Goal: Information Seeking & Learning: Learn about a topic

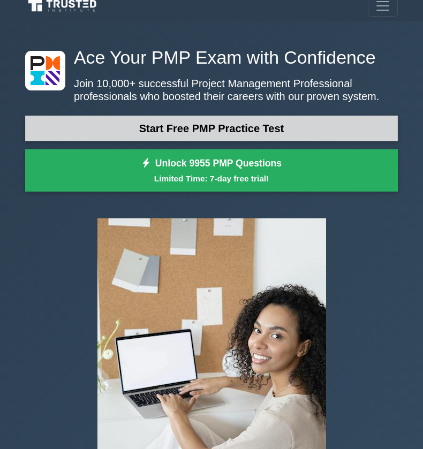
click at [148, 123] on link "Start Free PMP Practice Test" at bounding box center [211, 129] width 372 height 26
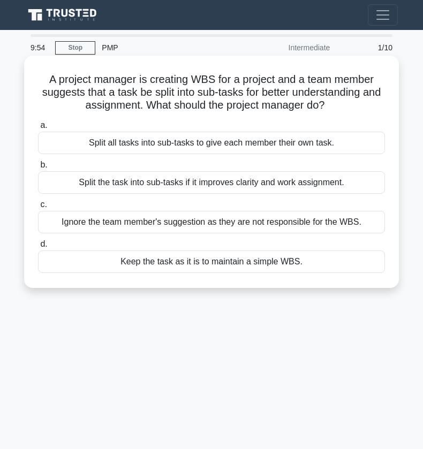
drag, startPoint x: 195, startPoint y: 80, endPoint x: 324, endPoint y: 103, distance: 131.5
click at [324, 103] on h5 "A project manager is creating WBS for a project and a team member suggests that…" at bounding box center [211, 93] width 349 height 40
click at [269, 95] on h5 "A project manager is creating WBS for a project and a team member suggests that…" at bounding box center [211, 93] width 349 height 40
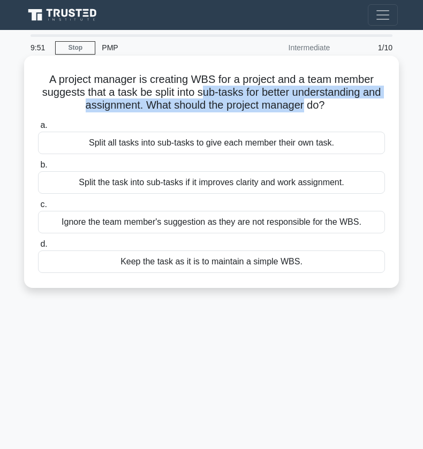
drag, startPoint x: 205, startPoint y: 96, endPoint x: 304, endPoint y: 105, distance: 99.4
click at [304, 105] on h5 "A project manager is creating WBS for a project and a team member suggests that…" at bounding box center [211, 93] width 349 height 40
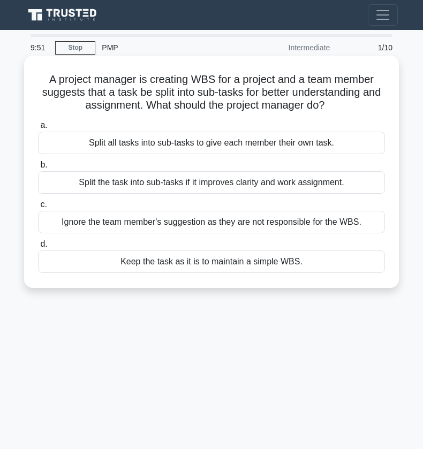
click at [304, 105] on h5 "A project manager is creating WBS for a project and a team member suggests that…" at bounding box center [211, 93] width 349 height 40
click at [206, 185] on div "Split the task into sub-tasks if it improves clarity and work assignment." at bounding box center [211, 182] width 347 height 22
click at [38, 169] on input "b. Split the task into sub-tasks if it improves clarity and work assignment." at bounding box center [38, 165] width 0 height 7
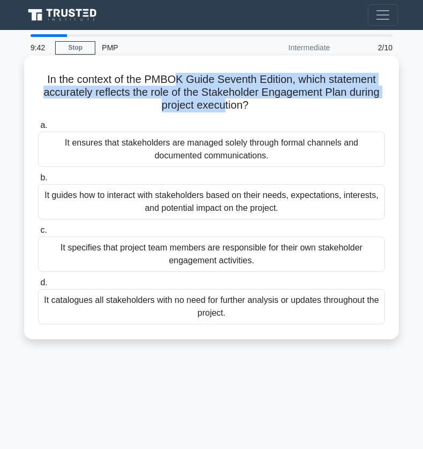
drag, startPoint x: 174, startPoint y: 78, endPoint x: 224, endPoint y: 106, distance: 57.3
click at [223, 106] on h5 "In the context of the PMBOK Guide Seventh Edition, which statement accurately r…" at bounding box center [211, 93] width 349 height 40
click at [224, 106] on h5 "In the context of the PMBOK Guide Seventh Edition, which statement accurately r…" at bounding box center [211, 93] width 349 height 40
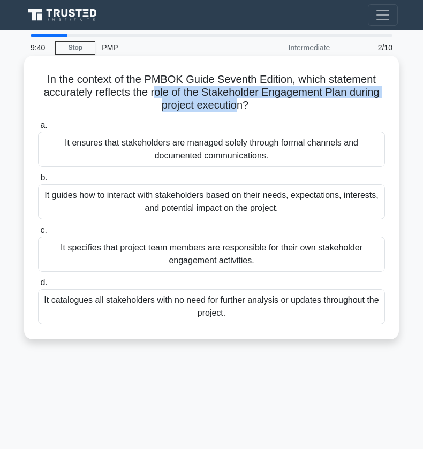
drag, startPoint x: 233, startPoint y: 106, endPoint x: 154, endPoint y: 95, distance: 80.6
click at [154, 95] on h5 "In the context of the PMBOK Guide Seventh Edition, which statement accurately r…" at bounding box center [211, 93] width 349 height 40
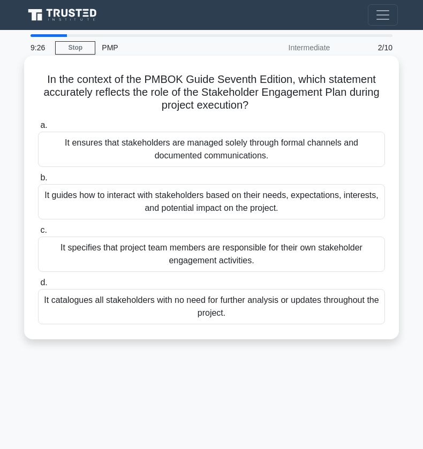
click at [123, 210] on div "It guides how to interact with stakeholders based on their needs, expectations,…" at bounding box center [211, 201] width 347 height 35
click at [38, 181] on input "b. It guides how to interact with stakeholders based on their needs, expectatio…" at bounding box center [38, 177] width 0 height 7
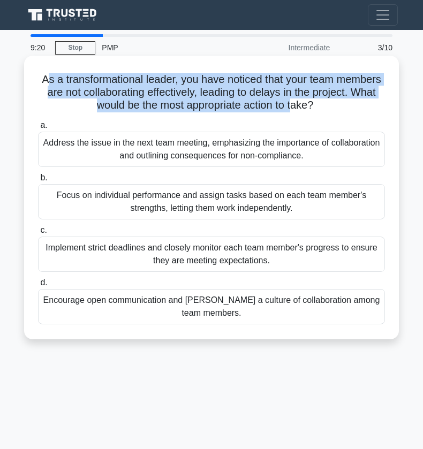
drag, startPoint x: 47, startPoint y: 81, endPoint x: 291, endPoint y: 110, distance: 246.3
click at [291, 110] on h5 "As a transformational leader, you have noticed that your team members are not c…" at bounding box center [211, 93] width 349 height 40
click at [289, 98] on h5 "As a transformational leader, you have noticed that your team members are not c…" at bounding box center [211, 93] width 349 height 40
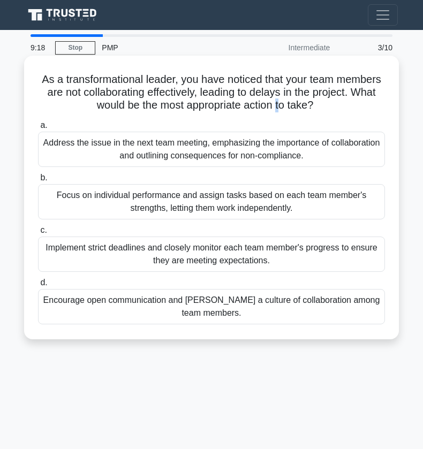
drag, startPoint x: 274, startPoint y: 98, endPoint x: 277, endPoint y: 105, distance: 7.0
click at [277, 105] on h5 "As a transformational leader, you have noticed that your team members are not c…" at bounding box center [211, 93] width 349 height 40
click at [149, 309] on div "Encourage open communication and foster a culture of collaboration among team m…" at bounding box center [211, 306] width 347 height 35
click at [38, 286] on input "d. Encourage open communication and foster a culture of collaboration among tea…" at bounding box center [38, 282] width 0 height 7
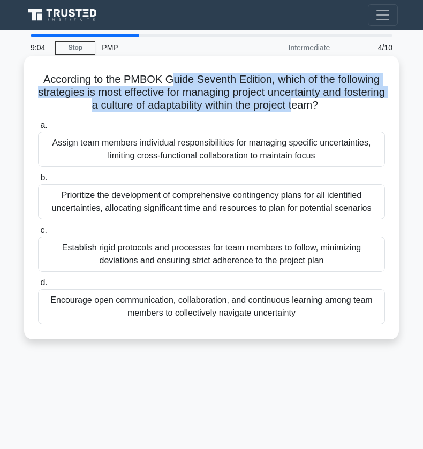
drag, startPoint x: 168, startPoint y: 83, endPoint x: 317, endPoint y: 106, distance: 151.0
click at [317, 106] on h5 "According to the PMBOK Guide Seventh Edition, which of the following strategies…" at bounding box center [211, 93] width 349 height 40
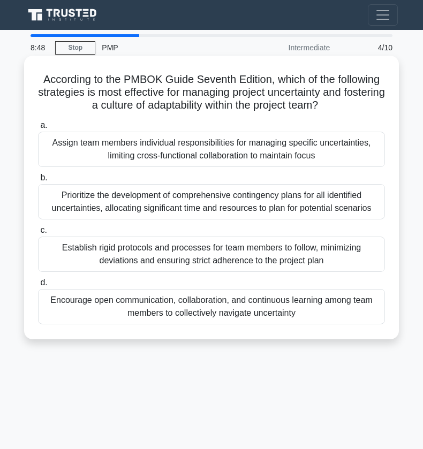
click at [171, 312] on div "Encourage open communication, collaboration, and continuous learning among team…" at bounding box center [211, 306] width 347 height 35
click at [38, 286] on input "d. Encourage open communication, collaboration, and continuous learning among t…" at bounding box center [38, 282] width 0 height 7
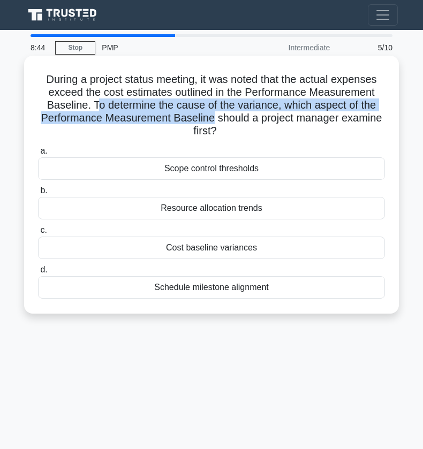
drag, startPoint x: 98, startPoint y: 104, endPoint x: 212, endPoint y: 115, distance: 114.4
click at [212, 115] on h5 "During a project status meeting, it was noted that the actual expenses exceed t…" at bounding box center [211, 105] width 349 height 65
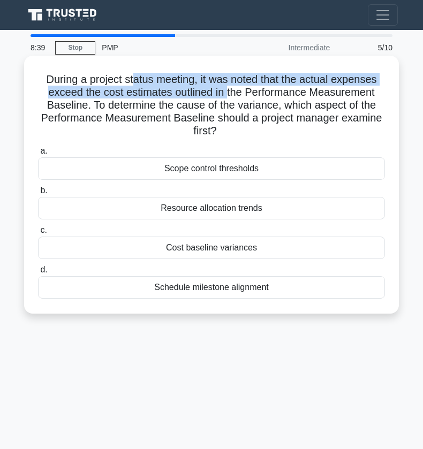
drag, startPoint x: 135, startPoint y: 77, endPoint x: 226, endPoint y: 98, distance: 93.8
click at [227, 98] on h5 "During a project status meeting, it was noted that the actual expenses exceed t…" at bounding box center [211, 105] width 349 height 65
click at [226, 98] on h5 "During a project status meeting, it was noted that the actual expenses exceed t…" at bounding box center [211, 105] width 349 height 65
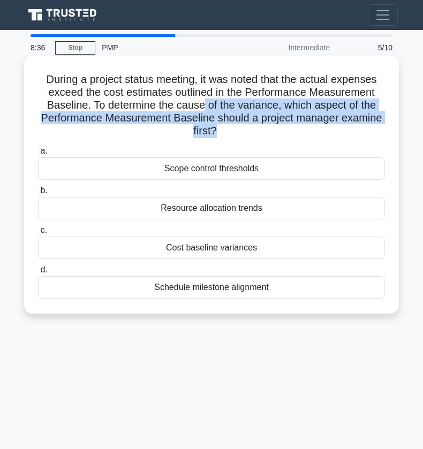
drag, startPoint x: 215, startPoint y: 131, endPoint x: 204, endPoint y: 105, distance: 27.8
click at [204, 105] on h5 "During a project status meeting, it was noted that the actual expenses exceed t…" at bounding box center [211, 105] width 349 height 65
click at [204, 104] on h5 "During a project status meeting, it was noted that the actual expenses exceed t…" at bounding box center [211, 105] width 349 height 65
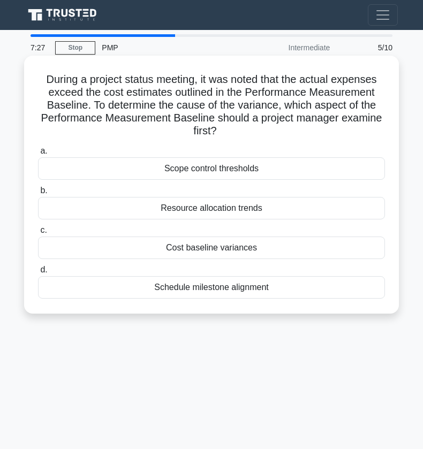
click at [182, 250] on div "Cost baseline variances" at bounding box center [211, 247] width 347 height 22
click at [38, 234] on input "c. Cost baseline variances" at bounding box center [38, 230] width 0 height 7
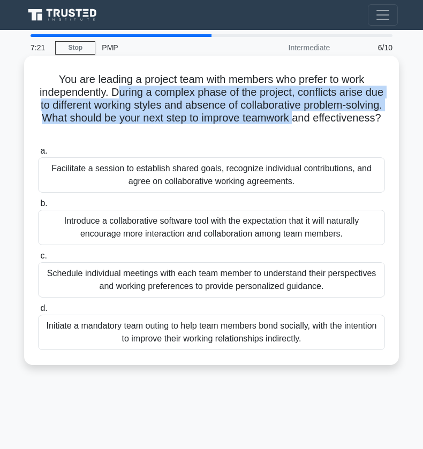
drag, startPoint x: 117, startPoint y: 93, endPoint x: 295, endPoint y: 120, distance: 180.3
click at [295, 120] on h5 "You are leading a project team with members who prefer to work independently. D…" at bounding box center [211, 105] width 349 height 65
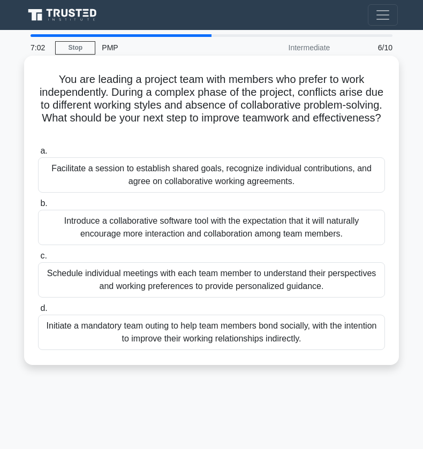
click at [124, 186] on div "Facilitate a session to establish shared goals, recognize individual contributi…" at bounding box center [211, 174] width 347 height 35
click at [38, 155] on input "a. Facilitate a session to establish shared goals, recognize individual contrib…" at bounding box center [38, 151] width 0 height 7
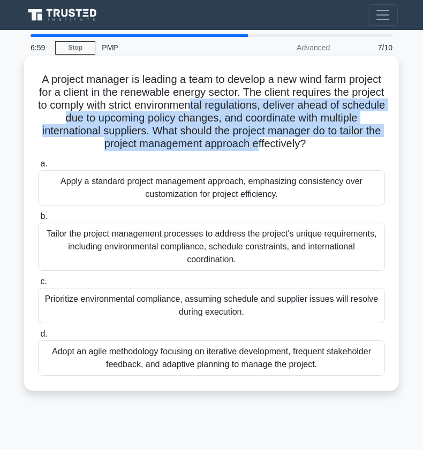
drag, startPoint x: 191, startPoint y: 111, endPoint x: 255, endPoint y: 141, distance: 70.4
click at [255, 141] on h5 "A project manager is leading a team to develop a new wind farm project for a cl…" at bounding box center [211, 112] width 349 height 78
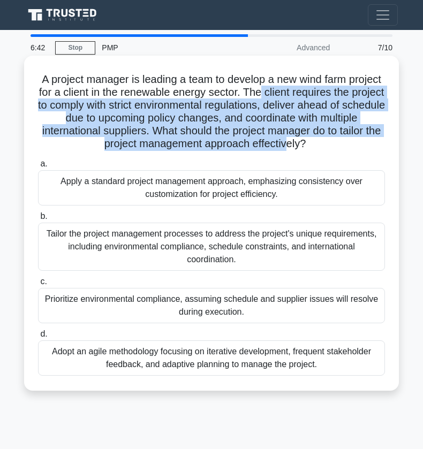
drag, startPoint x: 261, startPoint y: 90, endPoint x: 286, endPoint y: 144, distance: 60.3
click at [286, 144] on h5 "A project manager is leading a team to develop a new wind farm project for a cl…" at bounding box center [211, 112] width 349 height 78
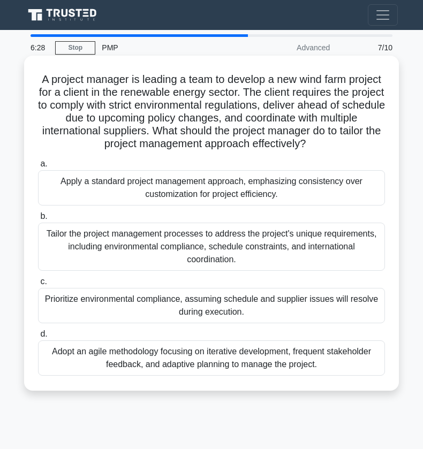
click at [166, 257] on div "Tailor the project management processes to address the project's unique require…" at bounding box center [211, 247] width 347 height 48
click at [38, 220] on input "b. Tailor the project management processes to address the project's unique requ…" at bounding box center [38, 216] width 0 height 7
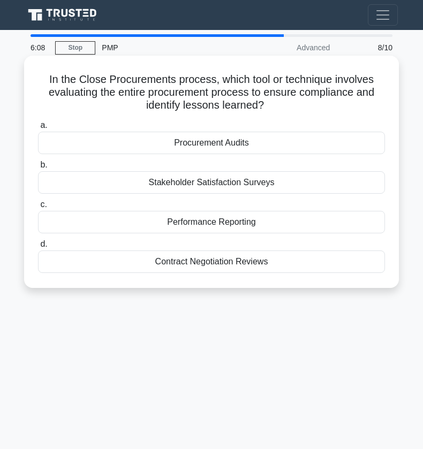
click at [203, 266] on div "Contract Negotiation Reviews" at bounding box center [211, 261] width 347 height 22
click at [38, 248] on input "d. Contract Negotiation Reviews" at bounding box center [38, 244] width 0 height 7
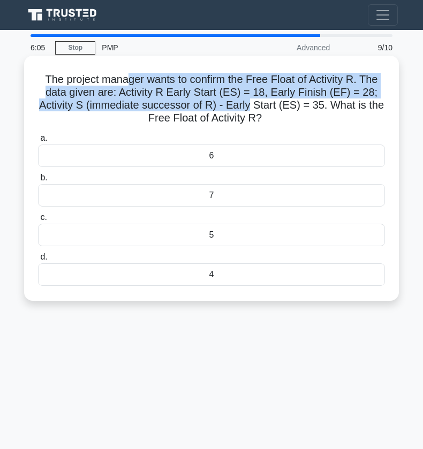
drag, startPoint x: 129, startPoint y: 78, endPoint x: 248, endPoint y: 103, distance: 121.9
click at [248, 103] on h5 "The project manager wants to confirm the Free Float of Activity R. The data giv…" at bounding box center [211, 99] width 349 height 52
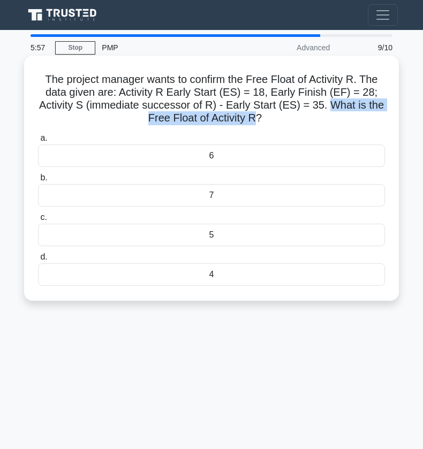
drag, startPoint x: 256, startPoint y: 119, endPoint x: 331, endPoint y: 101, distance: 77.5
click at [331, 101] on h5 "The project manager wants to confirm the Free Float of Activity R. The data giv…" at bounding box center [211, 99] width 349 height 52
copy h5 "What is the Free Float of Activity R"
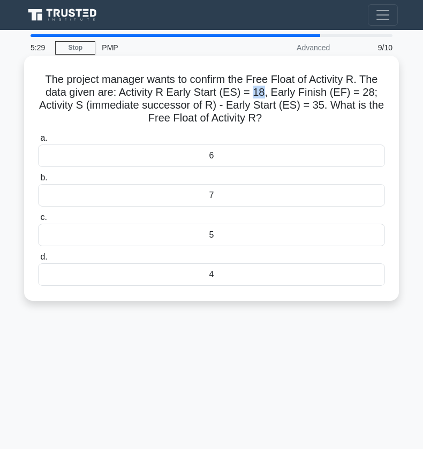
drag, startPoint x: 256, startPoint y: 93, endPoint x: 264, endPoint y: 92, distance: 8.6
click at [264, 92] on h5 "The project manager wants to confirm the Free Float of Activity R. The data giv…" at bounding box center [211, 99] width 349 height 52
click at [162, 197] on div "7" at bounding box center [211, 195] width 347 height 22
click at [38, 181] on input "b. 7" at bounding box center [38, 177] width 0 height 7
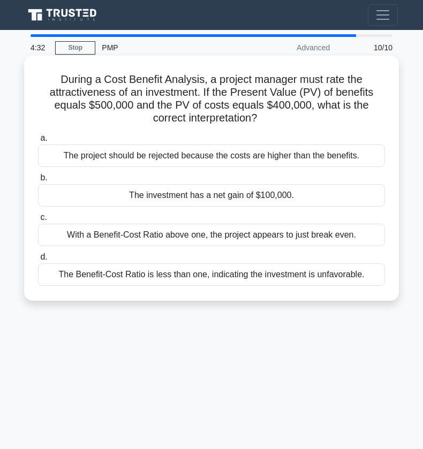
click at [138, 266] on div "The Benefit-Cost Ratio is less than one, indicating the investment is unfavorab…" at bounding box center [211, 274] width 347 height 22
click at [38, 261] on input "d. The Benefit-Cost Ratio is less than one, indicating the investment is unfavo…" at bounding box center [38, 257] width 0 height 7
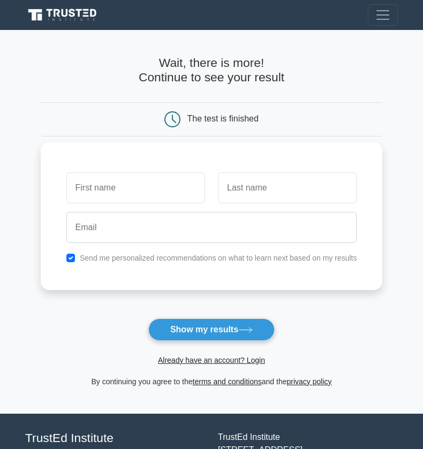
click at [174, 186] on input "text" at bounding box center [135, 187] width 139 height 31
type input "[PERSON_NAME]"
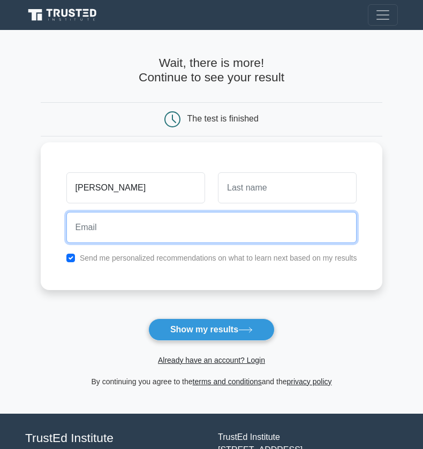
click at [193, 228] on input "email" at bounding box center [211, 227] width 291 height 31
type input "edhillon21@gmail.com"
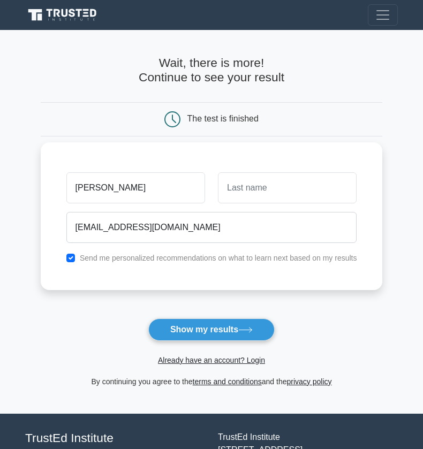
click at [112, 256] on label "Send me personalized recommendations on what to learn next based on my results" at bounding box center [218, 258] width 277 height 9
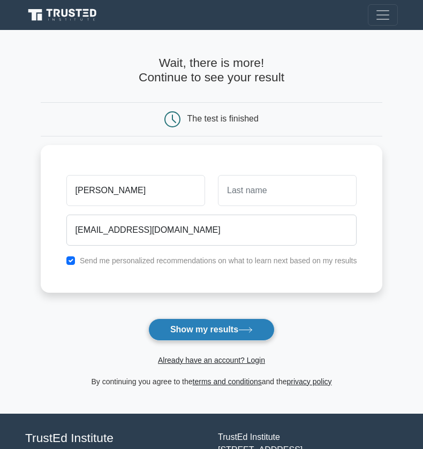
click at [181, 332] on button "Show my results" at bounding box center [211, 329] width 126 height 22
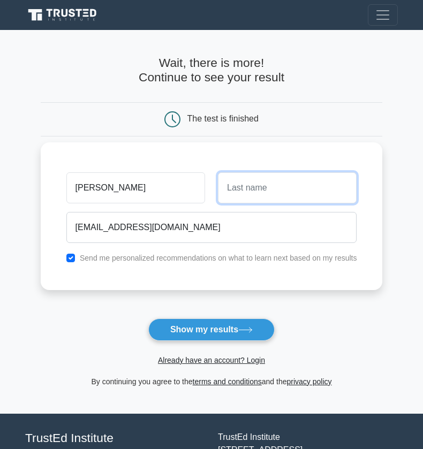
click at [283, 200] on input "text" at bounding box center [287, 187] width 139 height 31
type input "Dhillon"
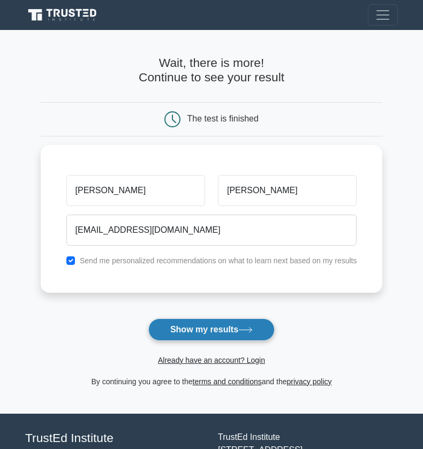
click at [178, 329] on button "Show my results" at bounding box center [211, 329] width 126 height 22
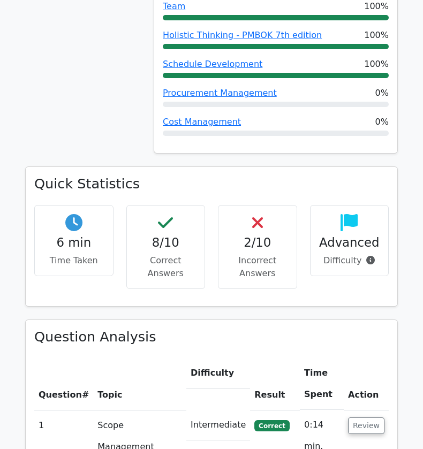
scroll to position [686, 0]
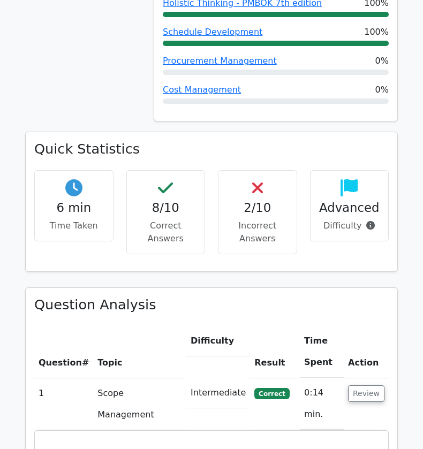
click at [264, 219] on p "Incorrect Answers" at bounding box center [257, 232] width 61 height 26
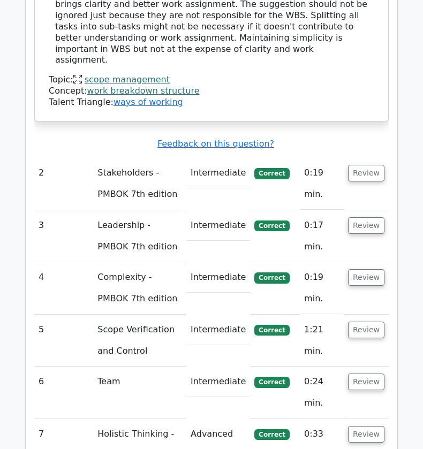
scroll to position [1666, 0]
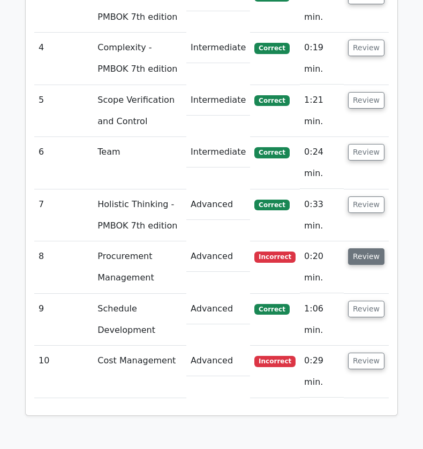
click at [369, 248] on button "Review" at bounding box center [366, 256] width 36 height 17
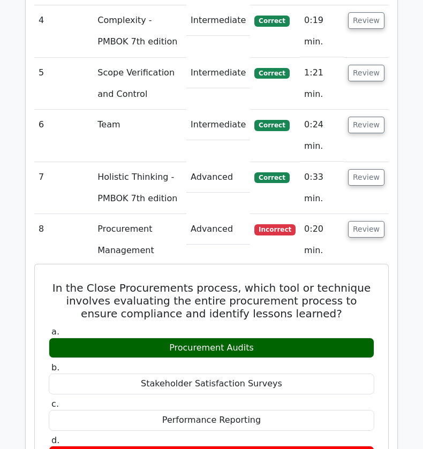
scroll to position [1694, 0]
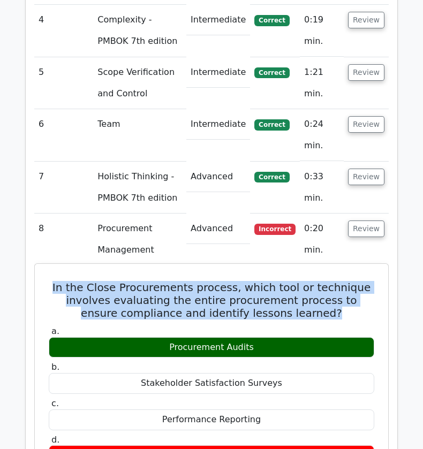
click at [271, 281] on h5 "In the Close Procurements process, which tool or technique involves evaluating …" at bounding box center [211, 300] width 327 height 39
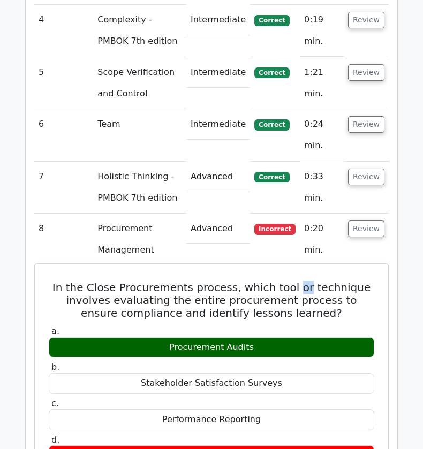
click at [271, 281] on h5 "In the Close Procurements process, which tool or technique involves evaluating …" at bounding box center [211, 300] width 327 height 39
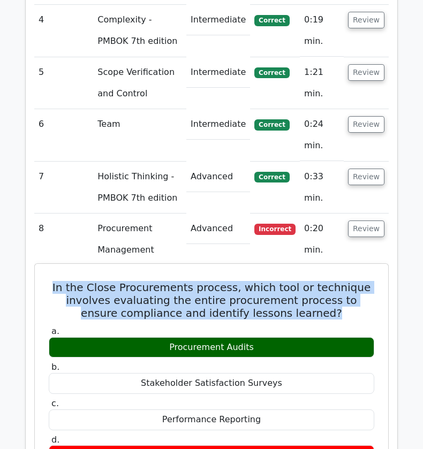
click at [271, 281] on h5 "In the Close Procurements process, which tool or technique involves evaluating …" at bounding box center [211, 300] width 327 height 39
click at [248, 281] on h5 "In the Close Procurements process, which tool or technique involves evaluating …" at bounding box center [211, 300] width 327 height 39
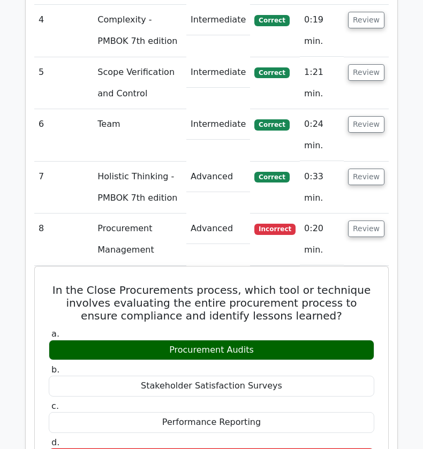
click at [149, 213] on td "Procurement Management" at bounding box center [139, 239] width 93 height 52
click at [150, 213] on td "Procurement Management" at bounding box center [139, 239] width 93 height 52
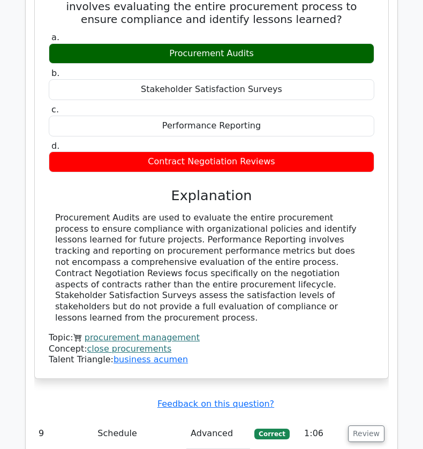
scroll to position [2051, 0]
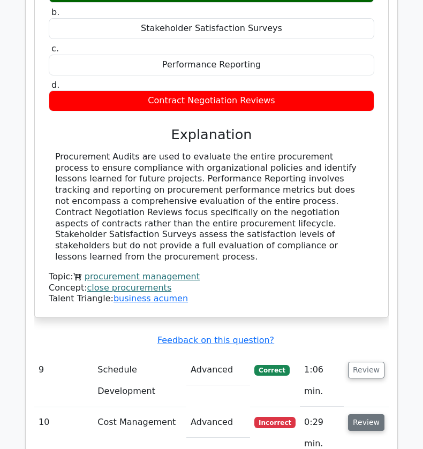
click at [369, 414] on button "Review" at bounding box center [366, 422] width 36 height 17
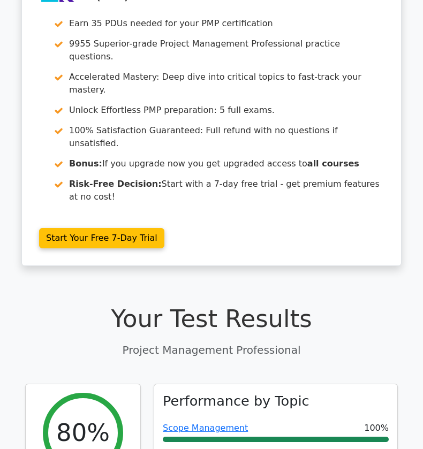
scroll to position [0, 0]
